Goal: Task Accomplishment & Management: Use online tool/utility

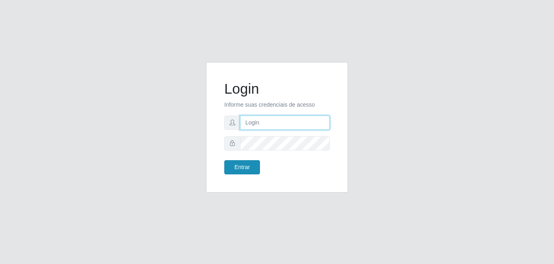
type input "[EMAIL_ADDRESS][DOMAIN_NAME]"
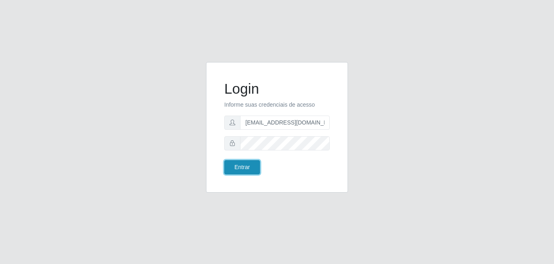
click at [231, 167] on button "Entrar" at bounding box center [242, 167] width 36 height 14
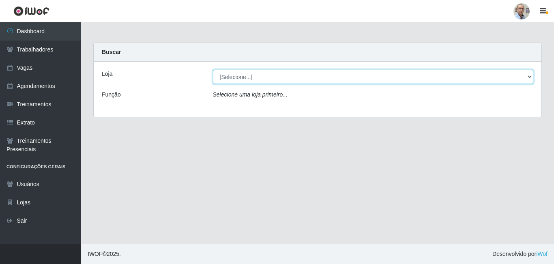
click at [250, 79] on select "[Selecione...] Mar Vermelho - Loja 04" at bounding box center [373, 77] width 321 height 14
select select "251"
click at [213, 70] on select "[Selecione...] Mar Vermelho - Loja 04" at bounding box center [373, 77] width 321 height 14
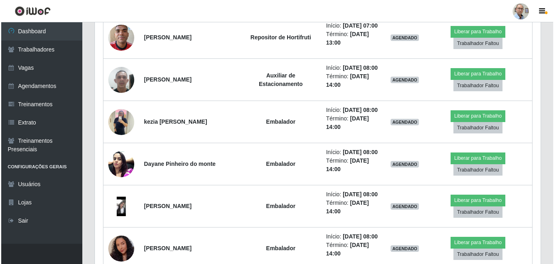
scroll to position [284, 0]
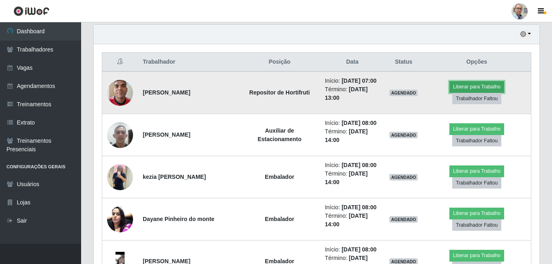
click at [460, 92] on button "Liberar para Trabalho" at bounding box center [476, 86] width 55 height 11
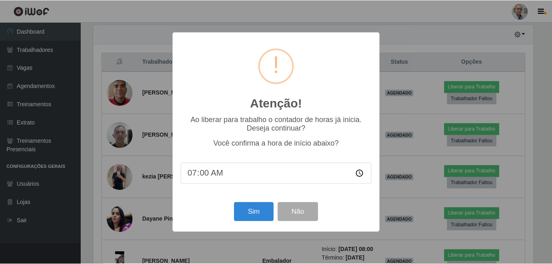
scroll to position [168, 441]
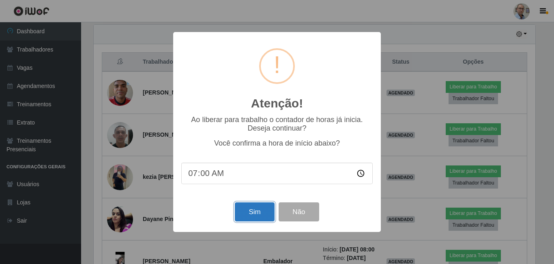
click at [253, 220] on button "Sim" at bounding box center [254, 211] width 39 height 19
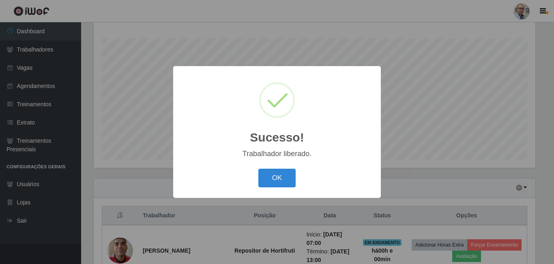
click at [269, 196] on div "Sucesso! × Trabalhador liberado. OK Cancel" at bounding box center [276, 131] width 207 height 131
click at [280, 177] on button "OK" at bounding box center [277, 178] width 38 height 19
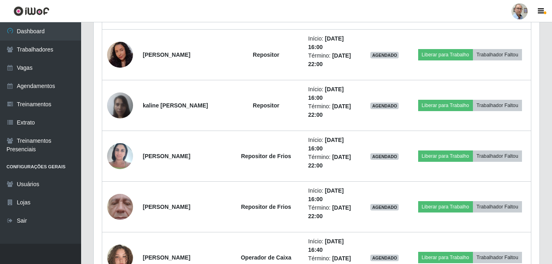
scroll to position [1792, 0]
